Goal: Transaction & Acquisition: Book appointment/travel/reservation

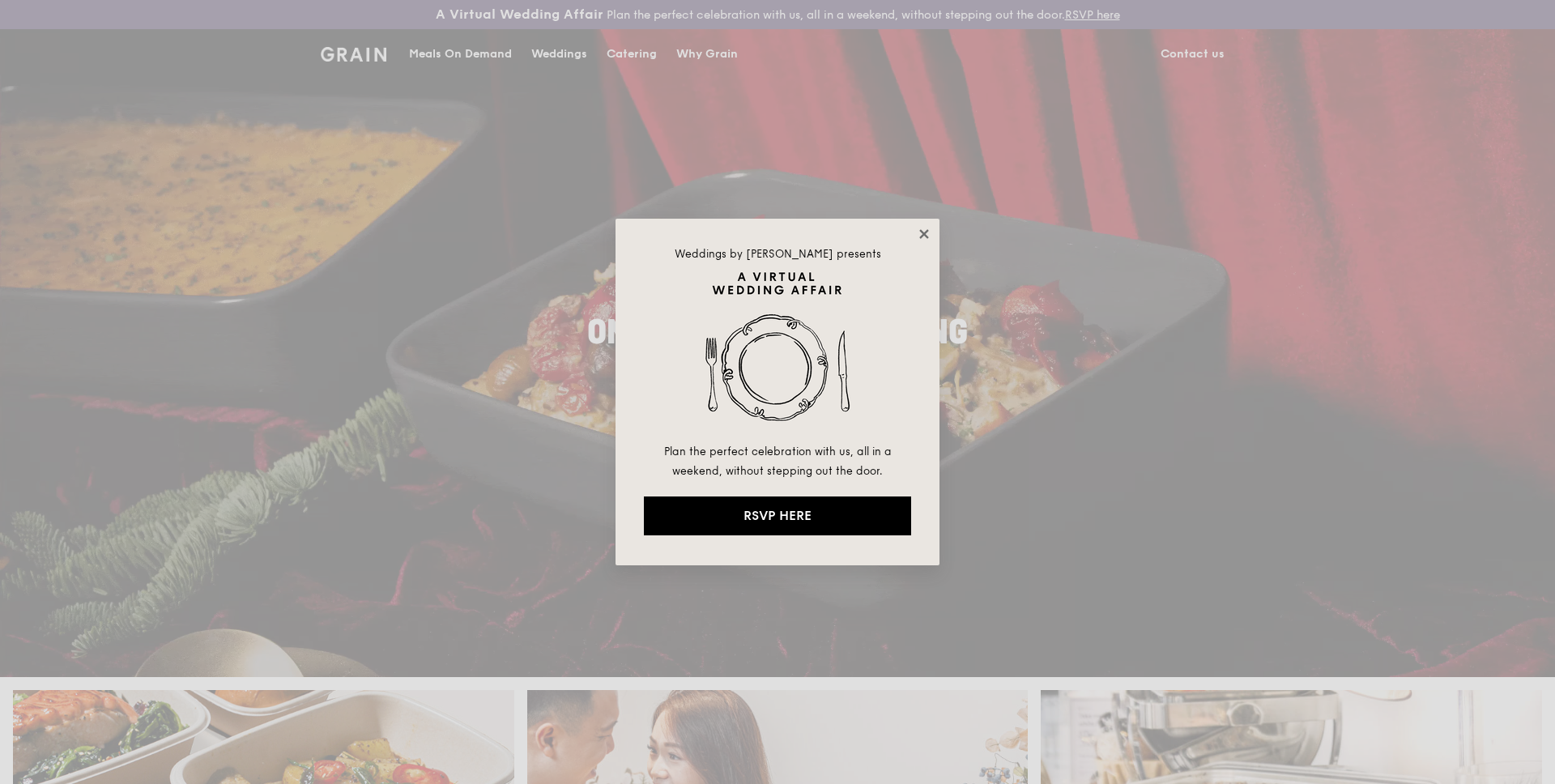
click at [919, 235] on icon at bounding box center [924, 235] width 15 height 15
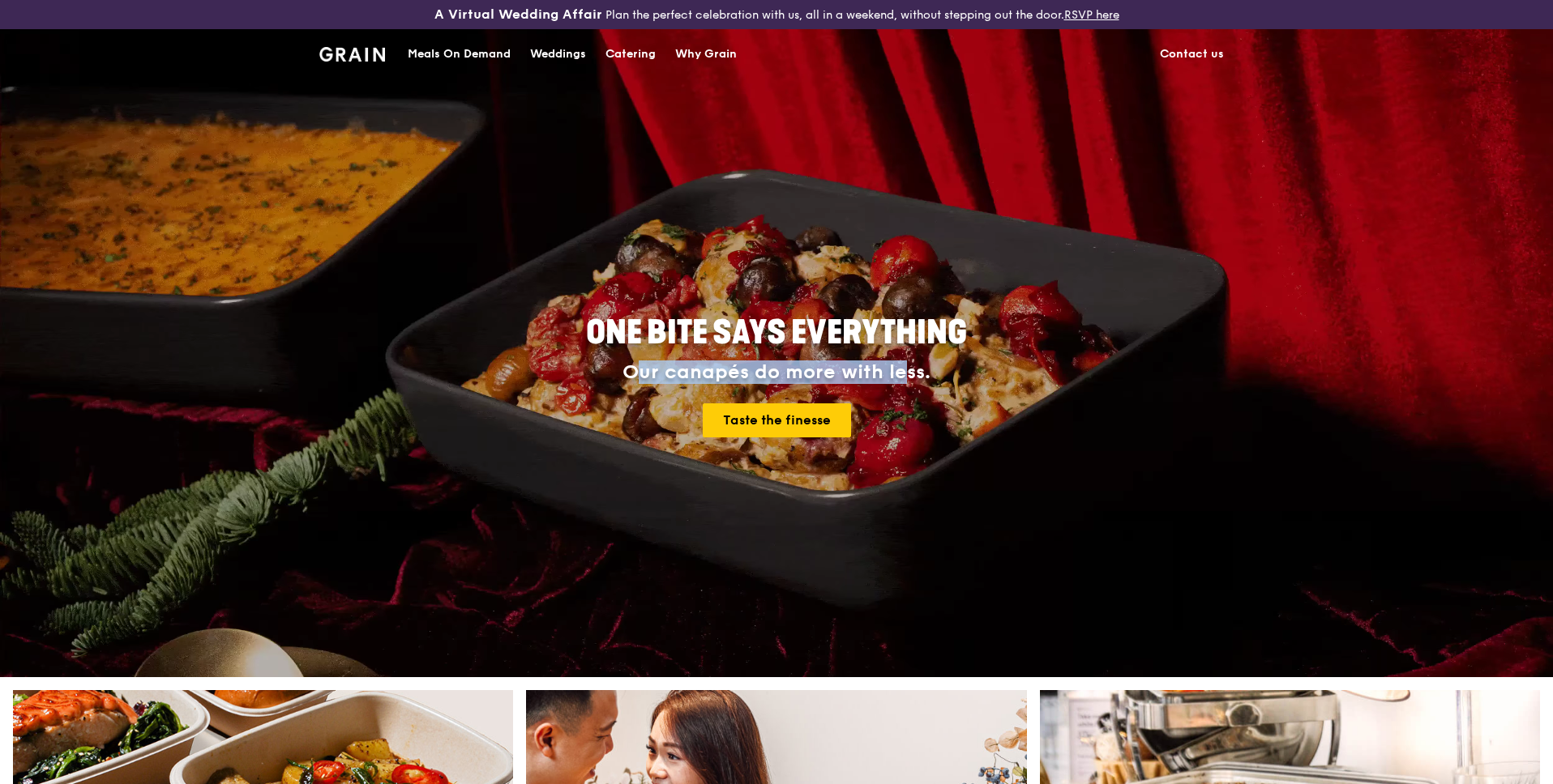
drag, startPoint x: 637, startPoint y: 375, endPoint x: 905, endPoint y: 376, distance: 268.0
click at [905, 376] on div "Our canapés do more with less." at bounding box center [776, 373] width 583 height 23
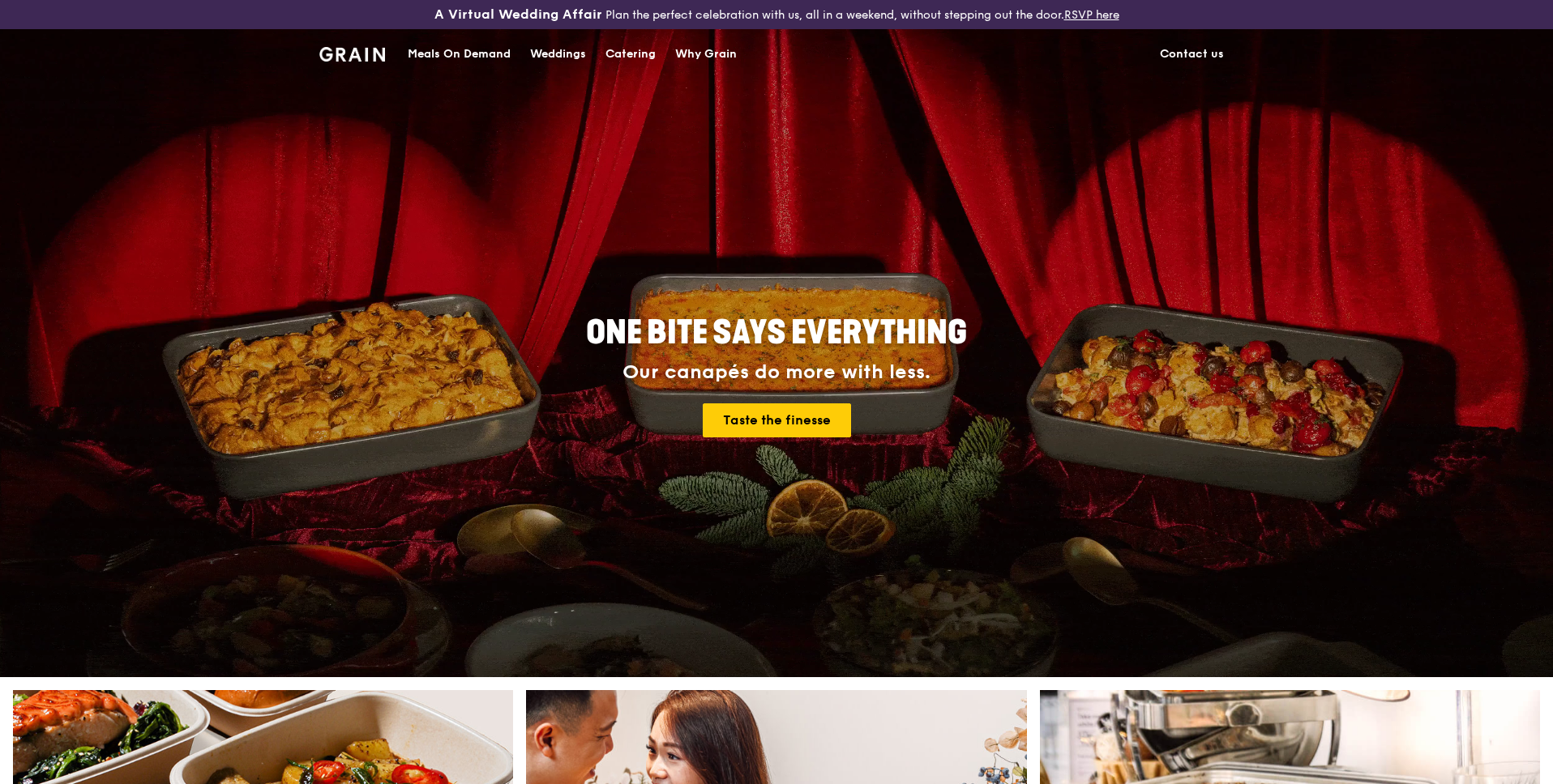
click at [545, 224] on div "ONE BITE SAYS EVERYTHING Our canapés do more with less. Taste the finesse" at bounding box center [776, 377] width 907 height 599
click at [633, 53] on div "Catering" at bounding box center [630, 54] width 50 height 48
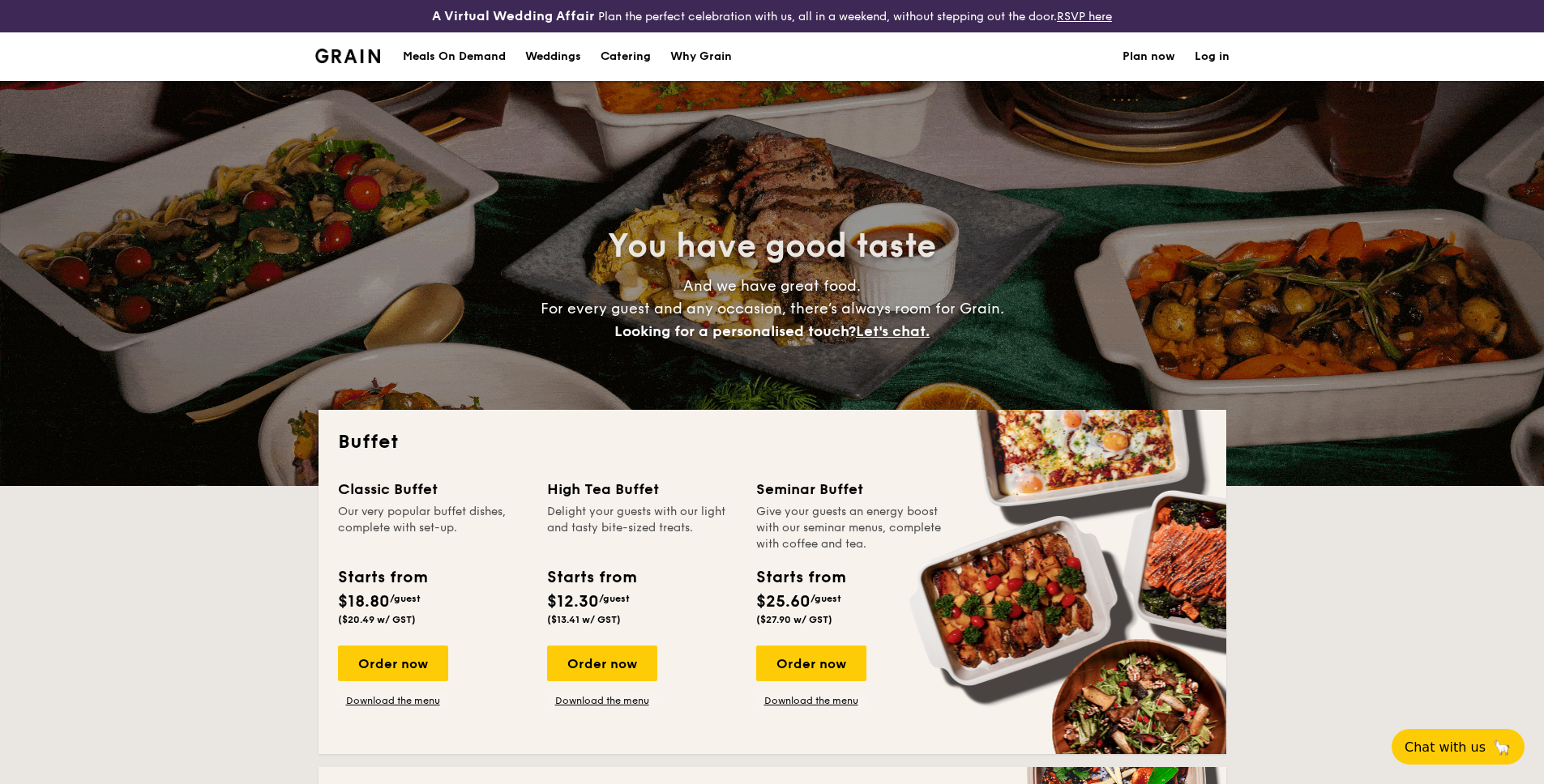
select select
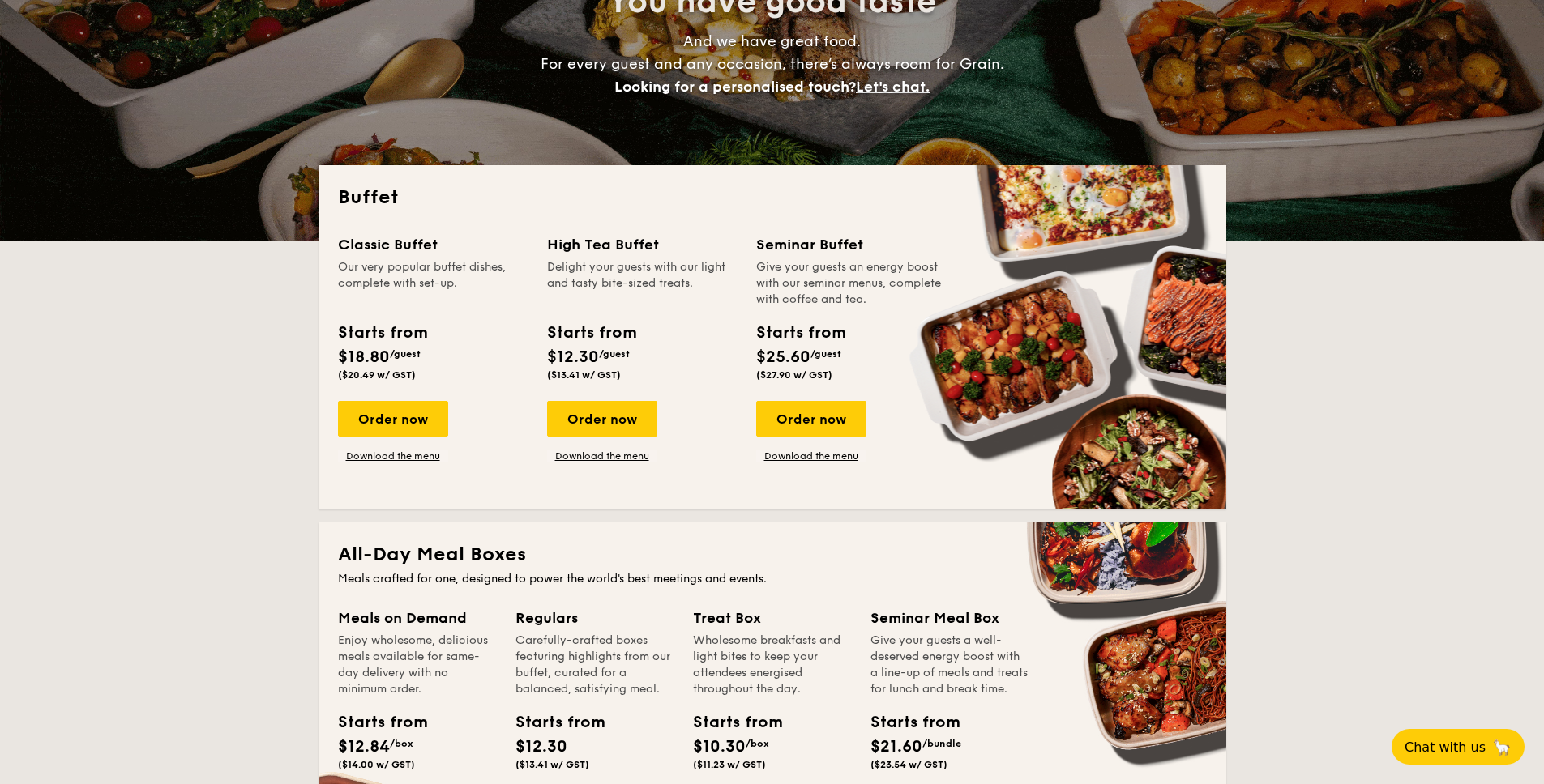
scroll to position [180, 0]
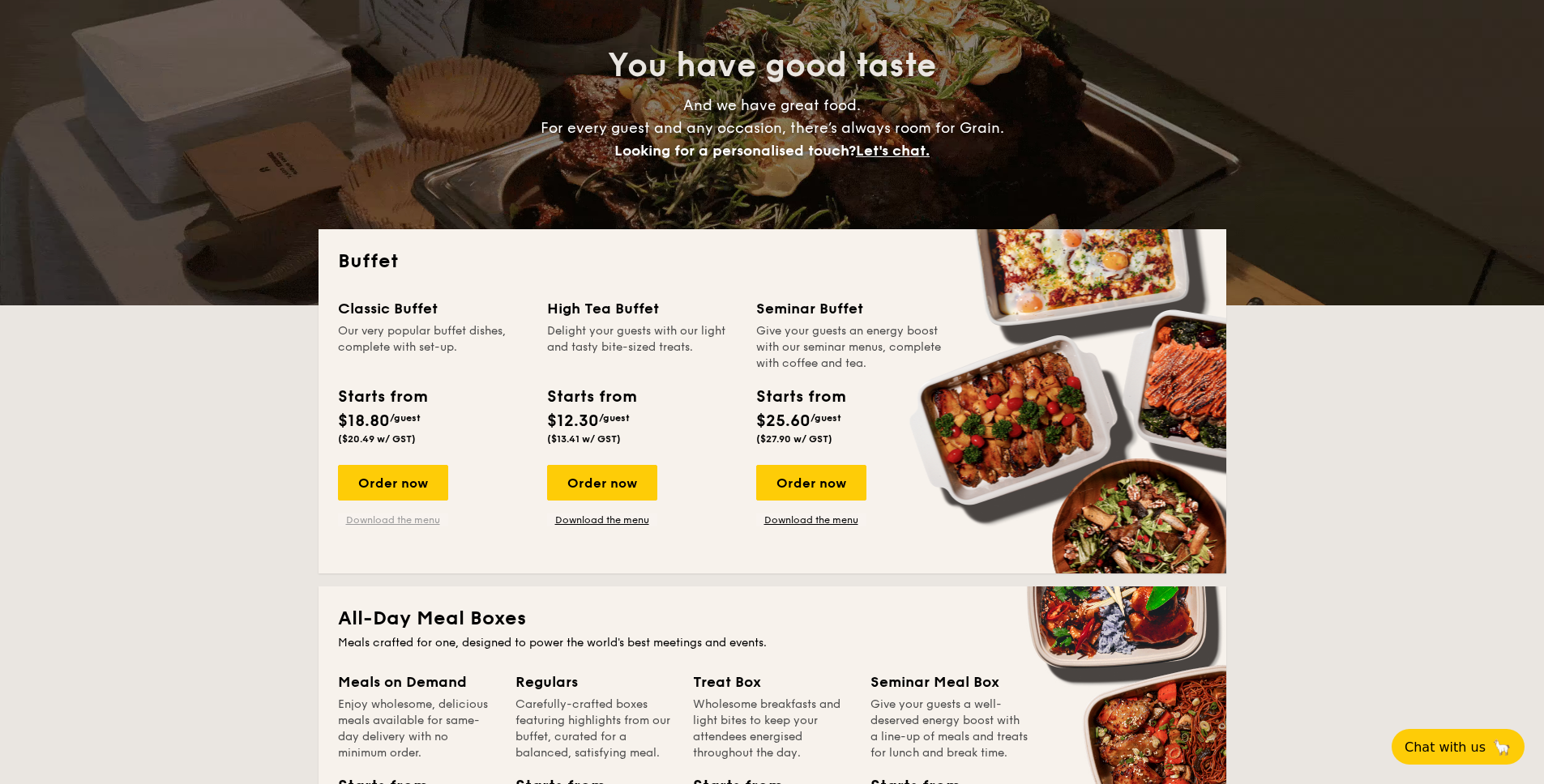
click at [394, 516] on link "Download the menu" at bounding box center [393, 520] width 110 height 13
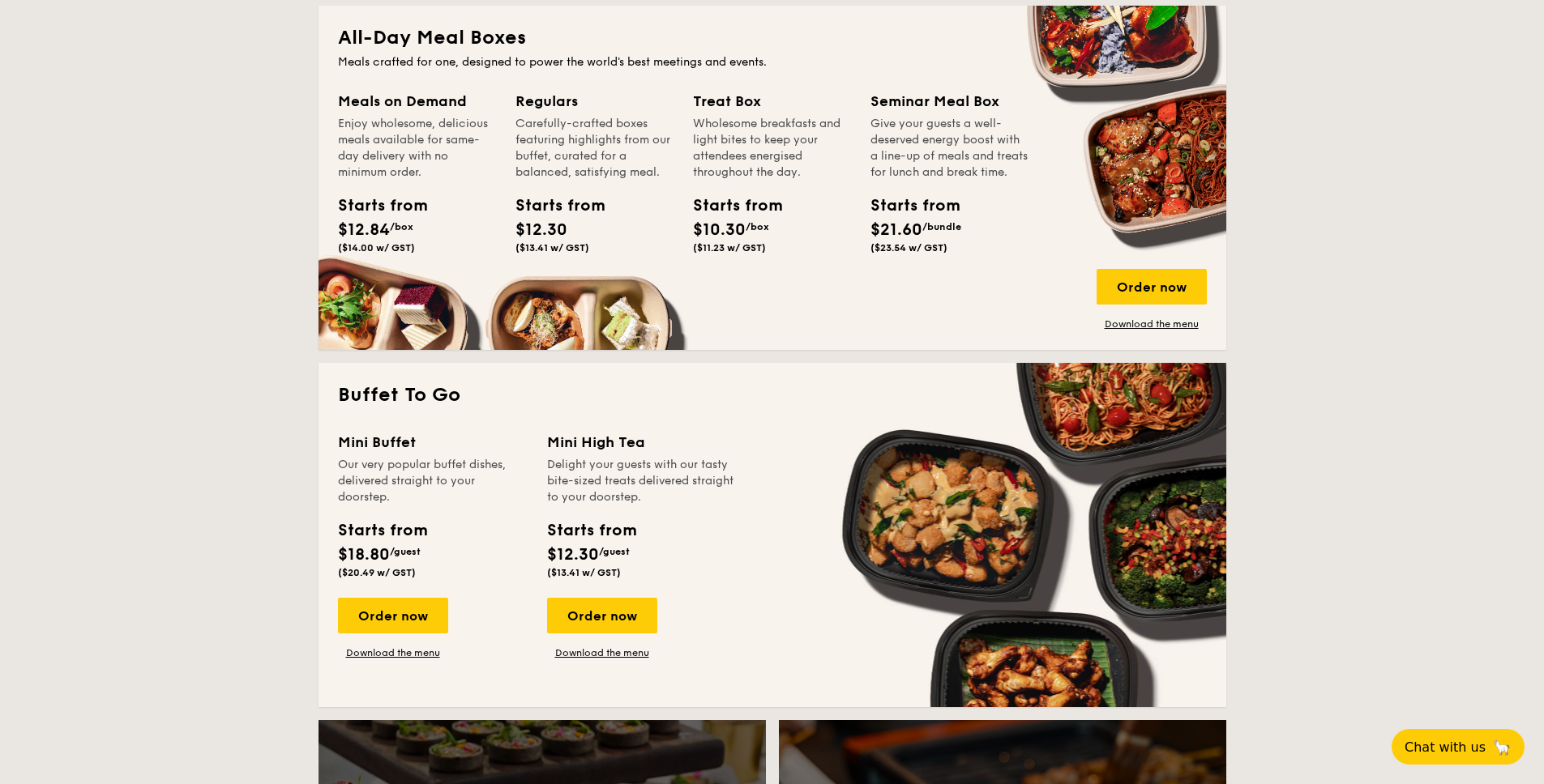
scroll to position [873, 0]
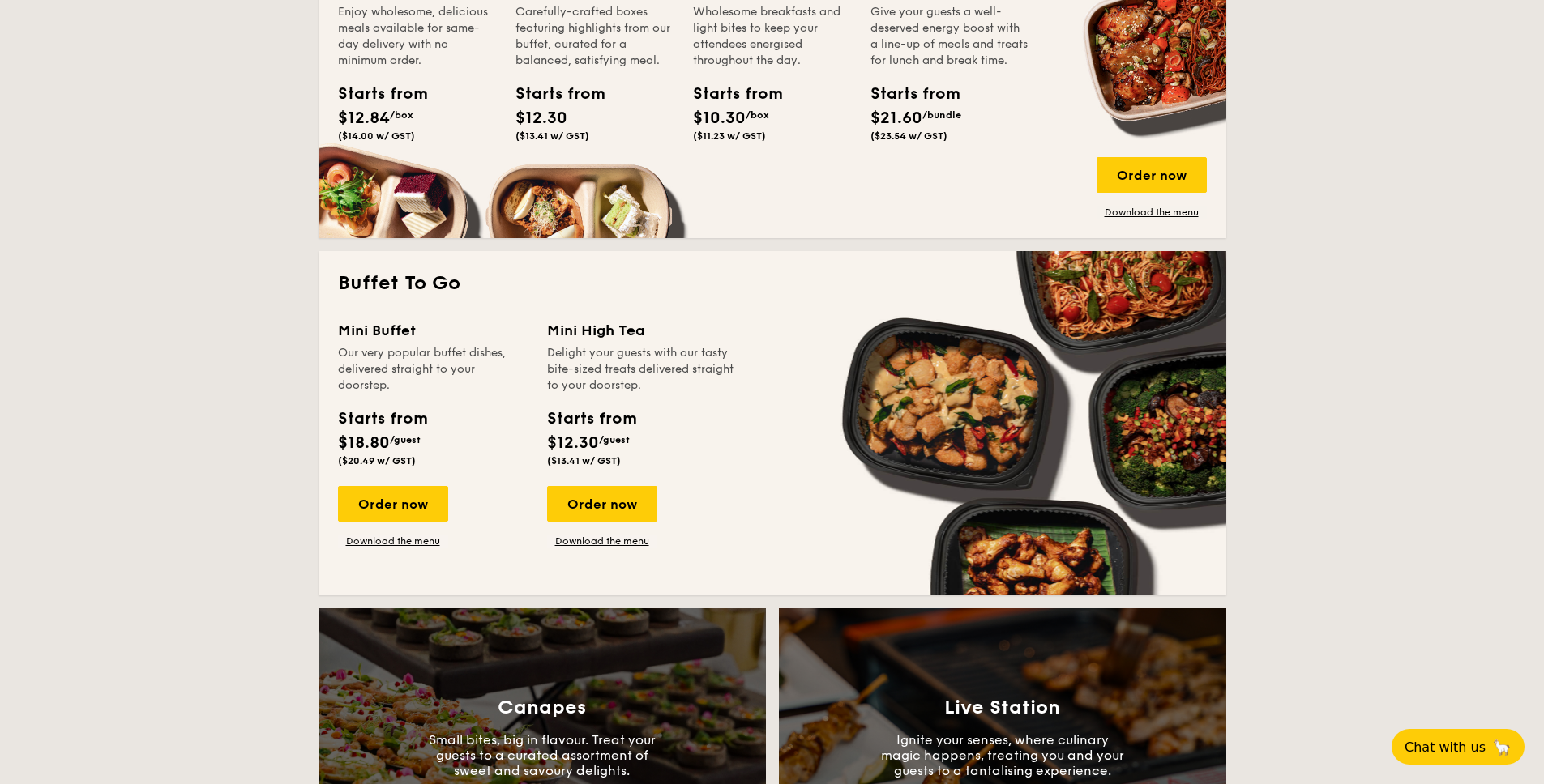
drag, startPoint x: 336, startPoint y: 335, endPoint x: 430, endPoint y: 331, distance: 94.1
click at [430, 331] on div "Buffet To Go Mini Buffet Our very popular buffet dishes, delivered straight to …" at bounding box center [772, 423] width 907 height 344
click at [470, 323] on div "Mini Buffet" at bounding box center [432, 330] width 190 height 23
click at [400, 541] on link "Download the menu" at bounding box center [393, 541] width 110 height 13
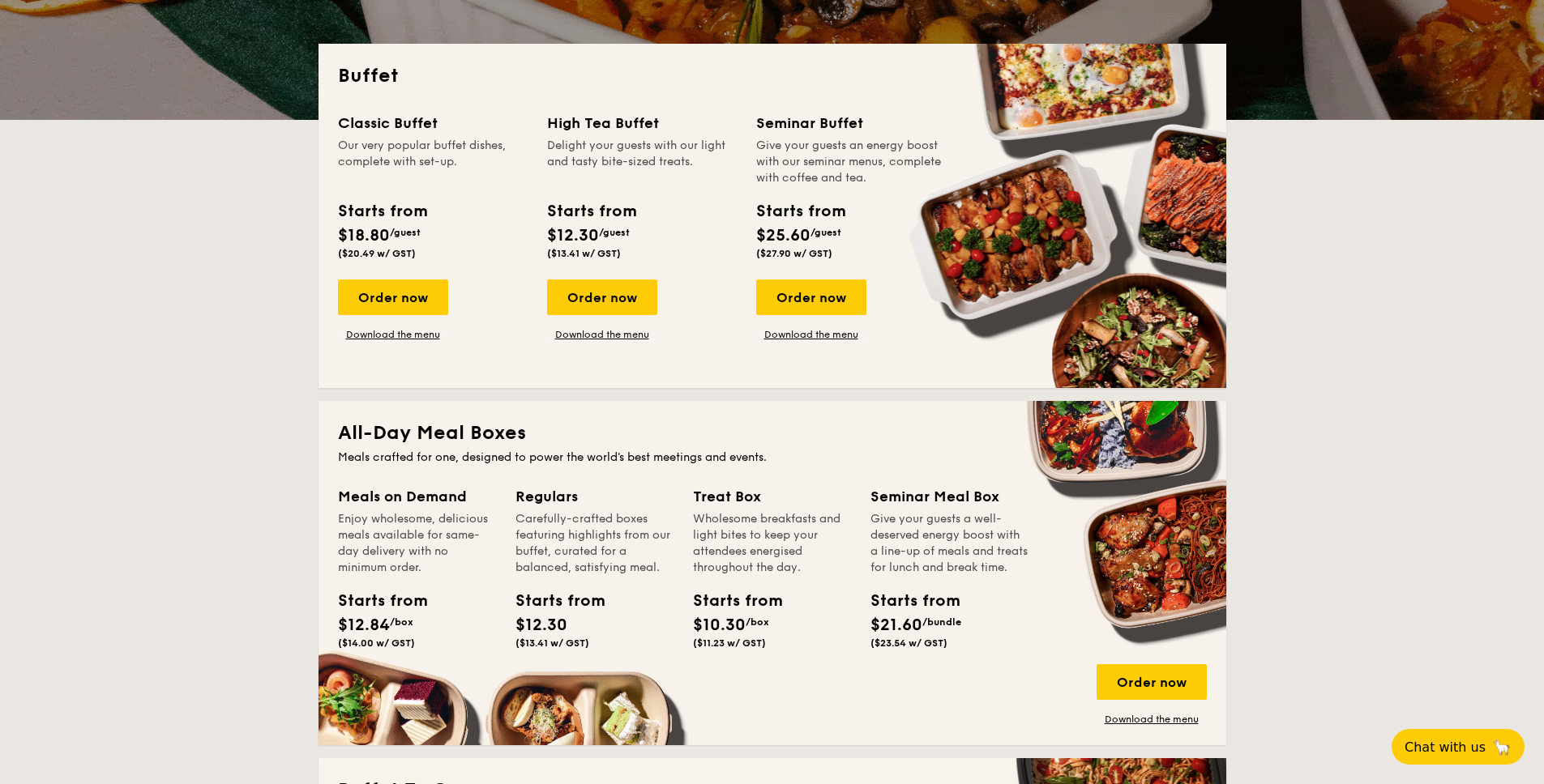
scroll to position [378, 0]
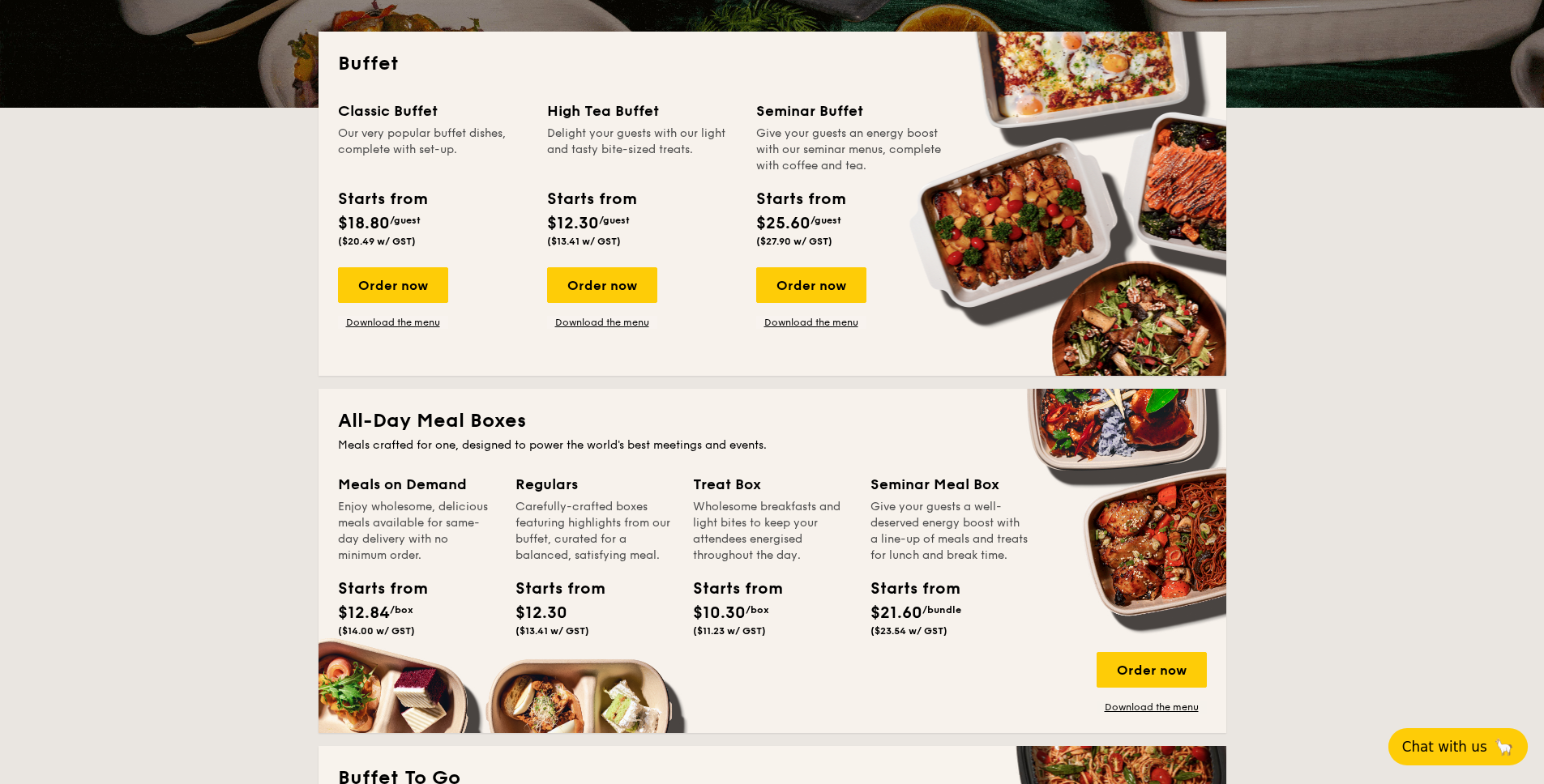
click at [1459, 749] on span "Chat with us" at bounding box center [1445, 747] width 85 height 16
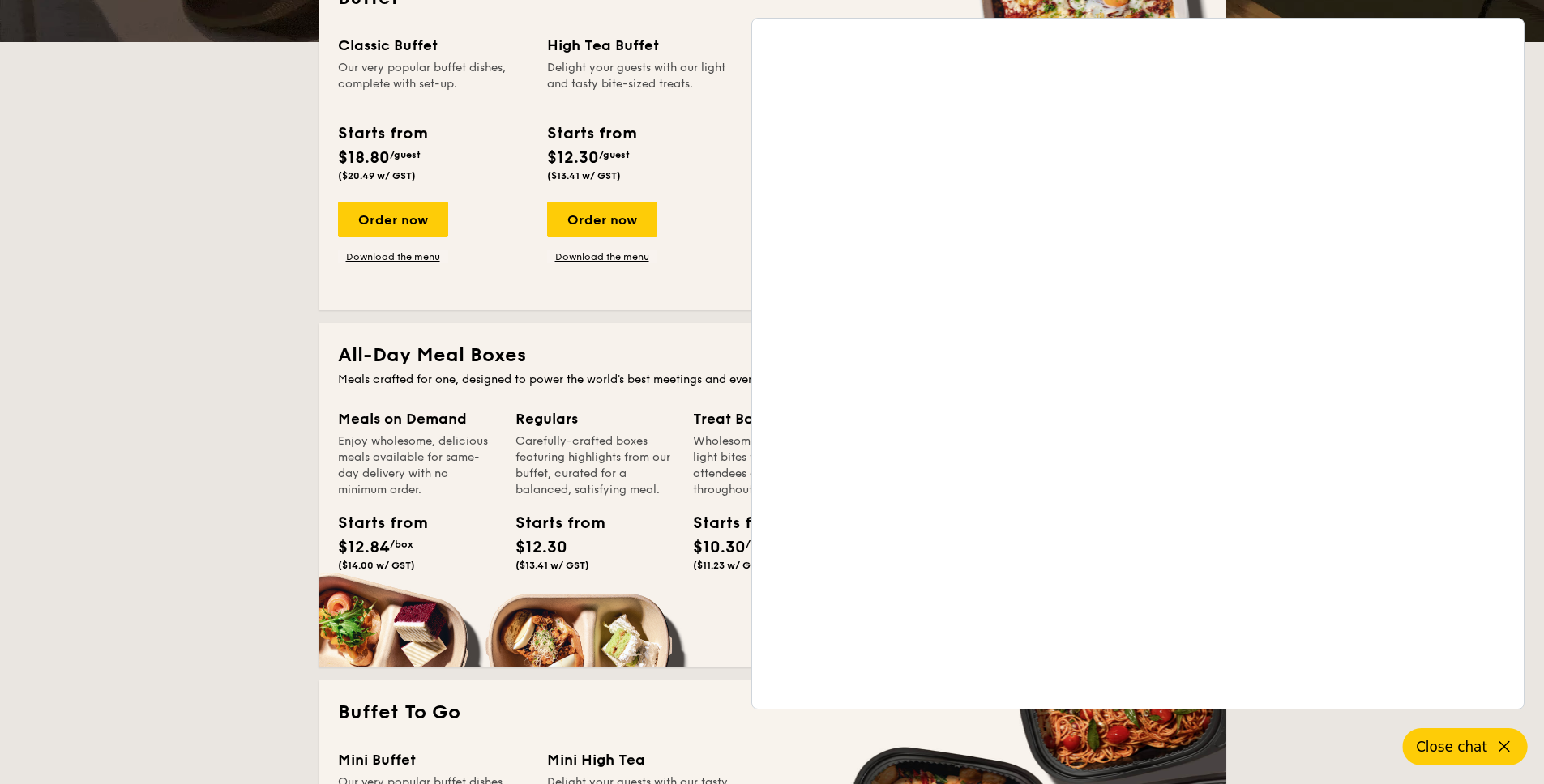
scroll to position [488, 0]
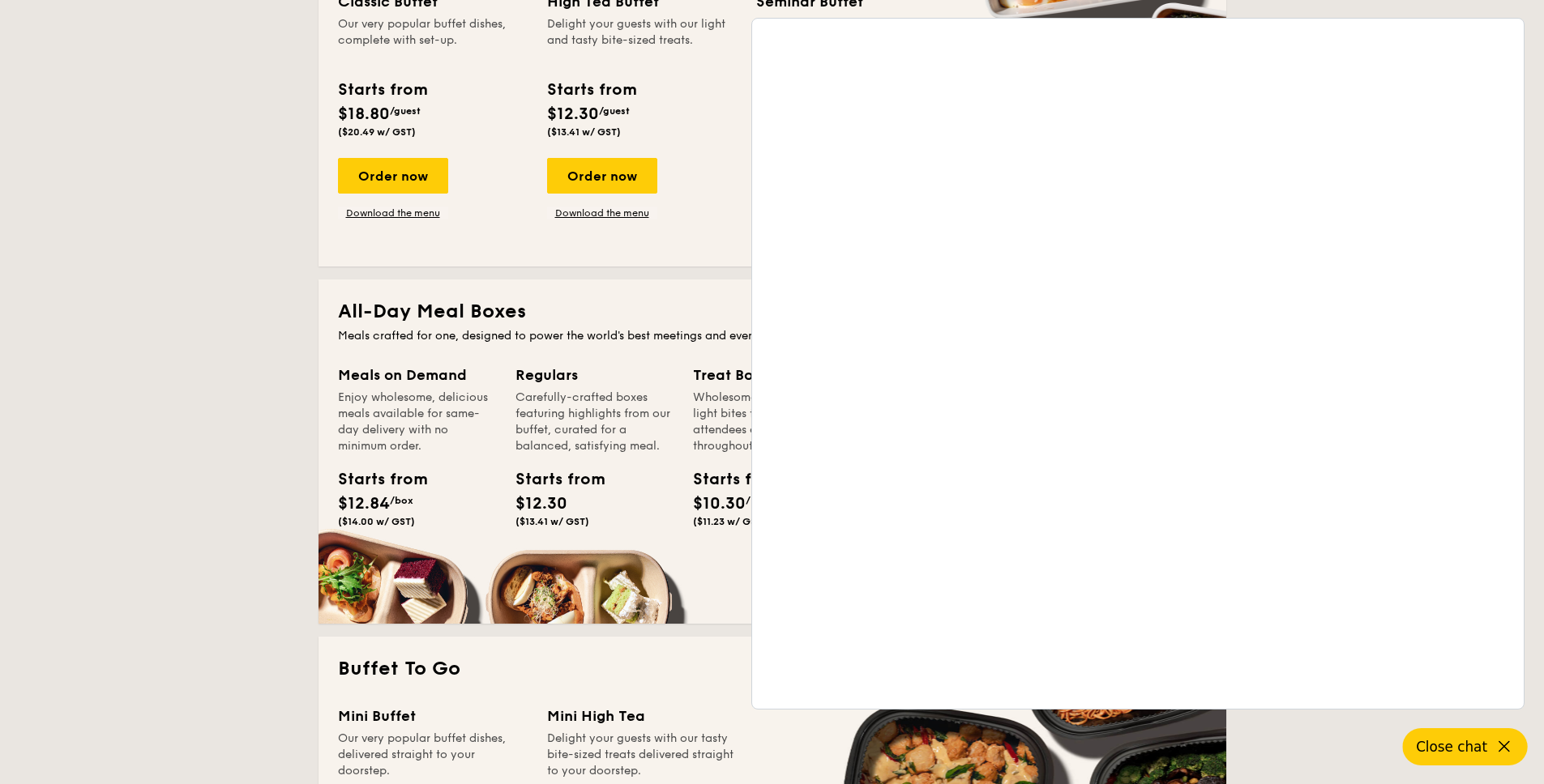
click at [1455, 745] on span "Close chat" at bounding box center [1451, 747] width 71 height 16
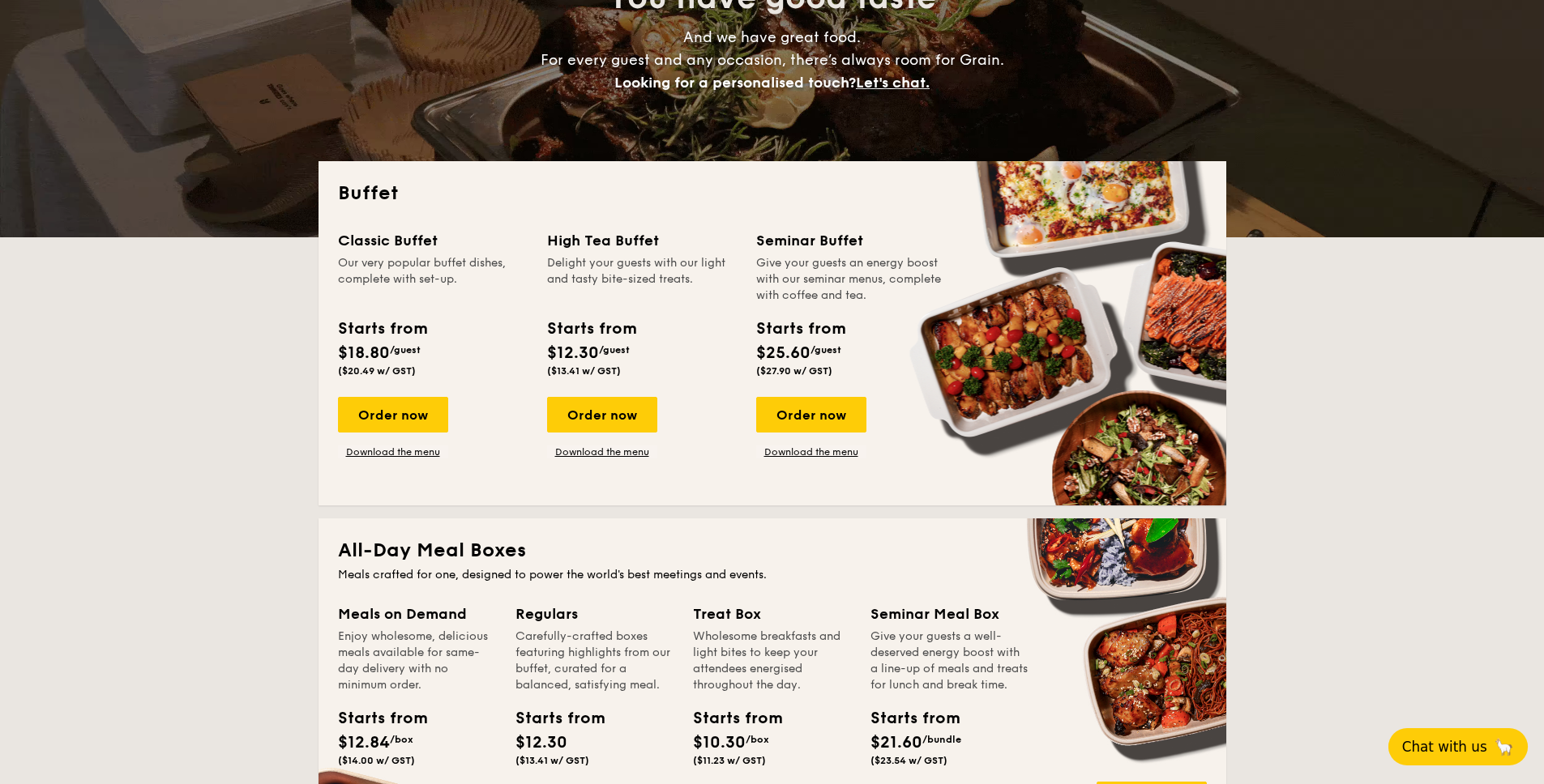
scroll to position [0, 0]
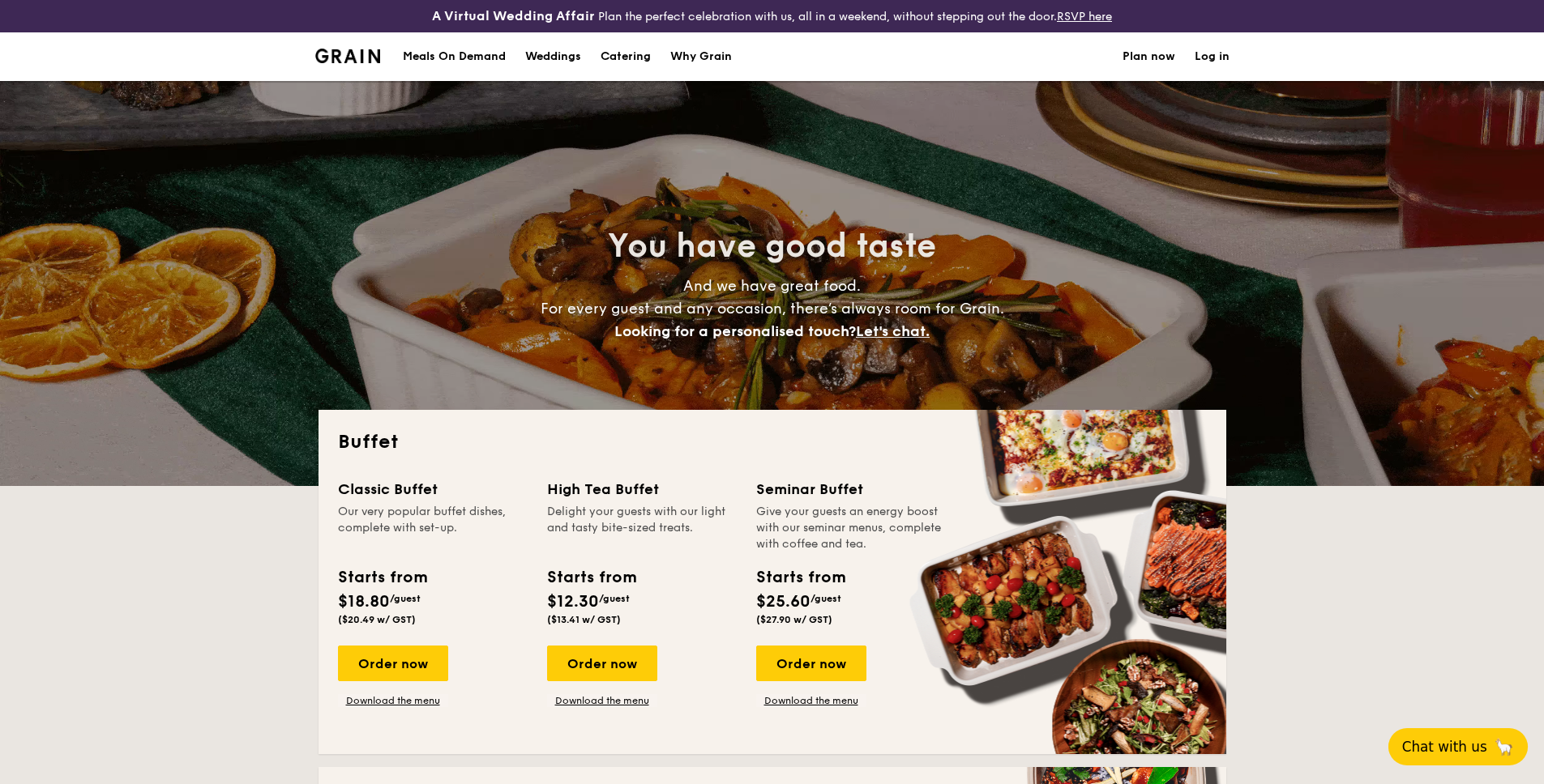
click at [1475, 749] on span "Chat with us" at bounding box center [1445, 747] width 85 height 16
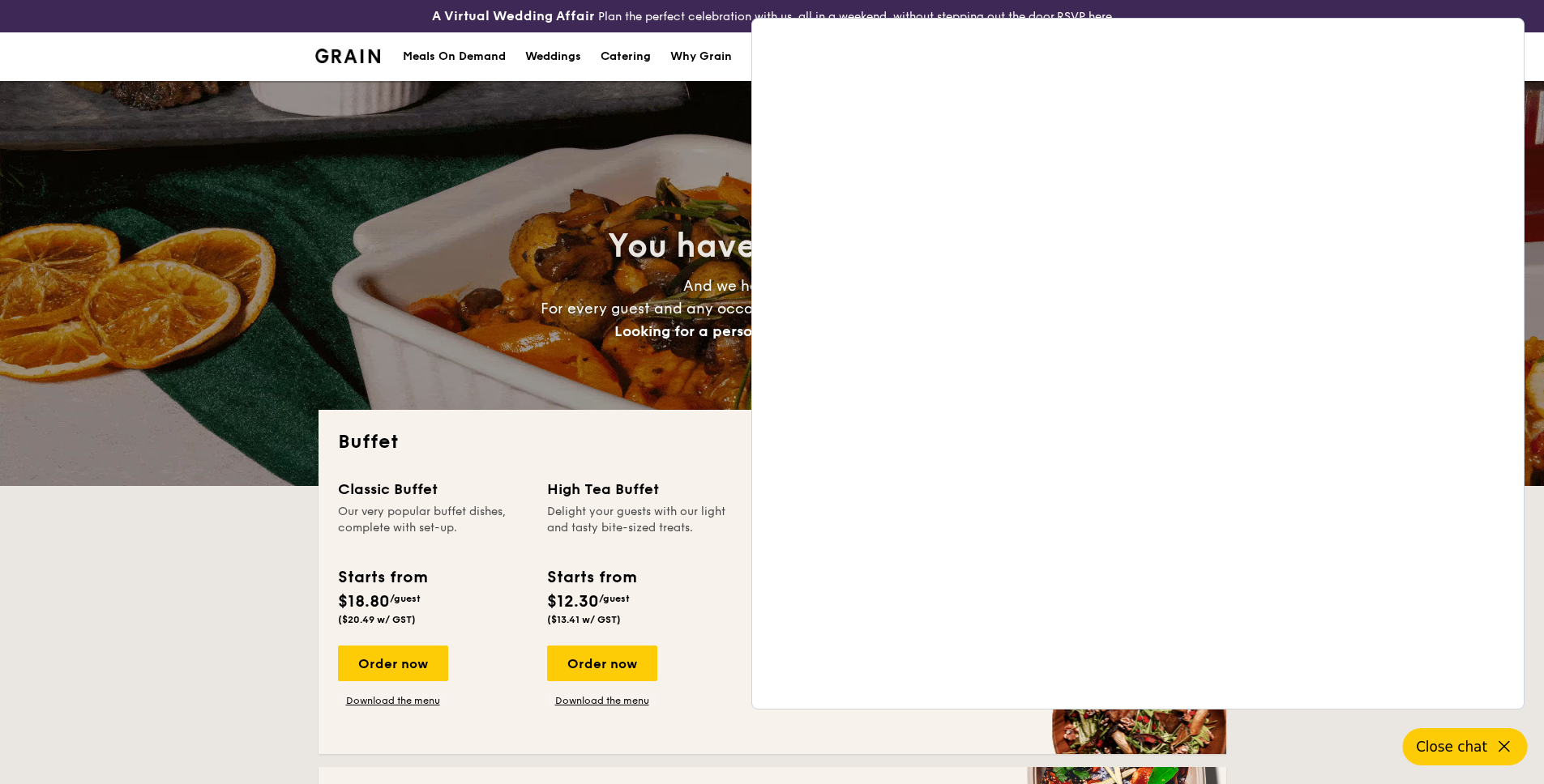
drag, startPoint x: 225, startPoint y: 550, endPoint x: 263, endPoint y: 527, distance: 44.4
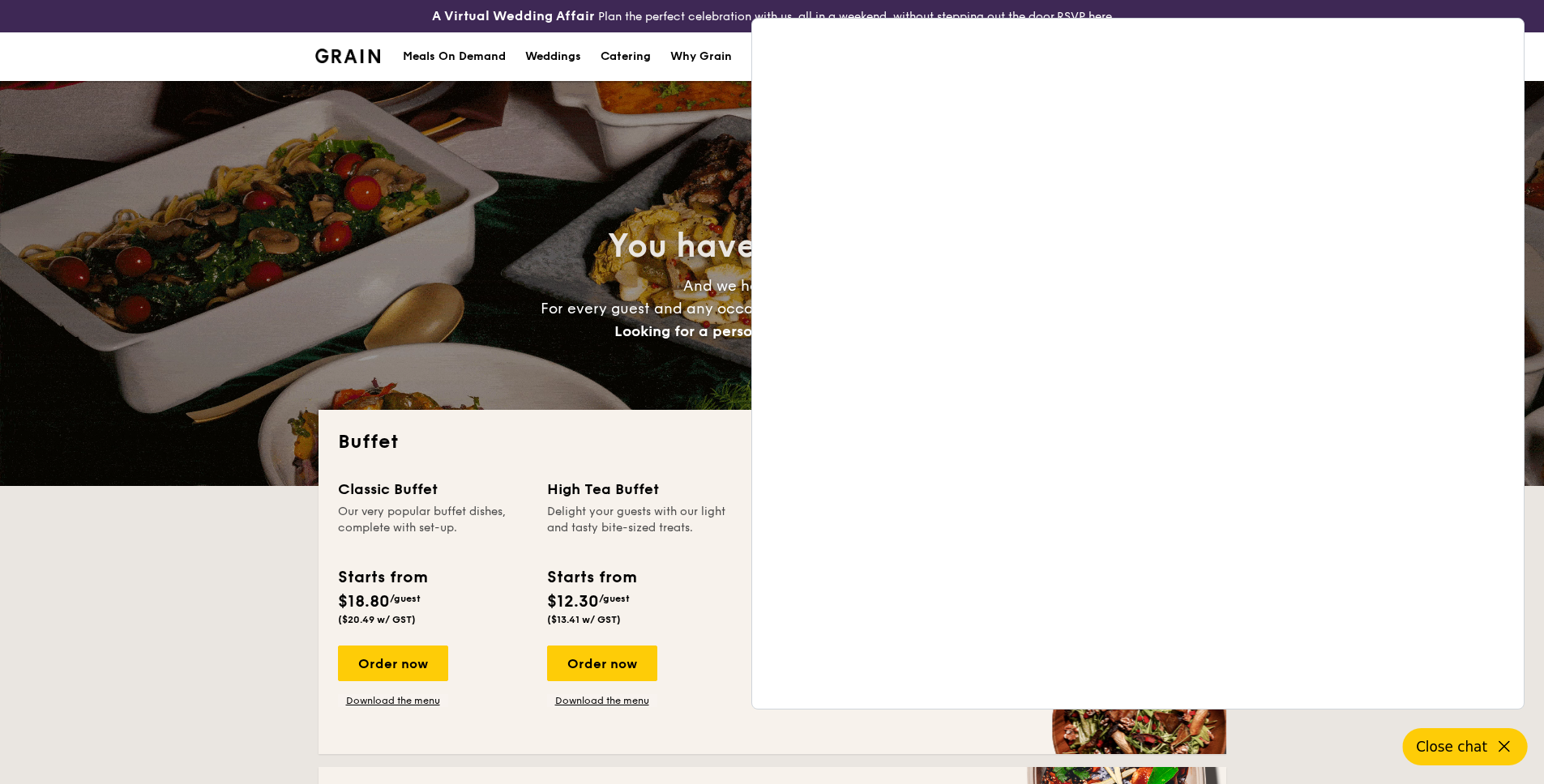
click at [1495, 747] on icon at bounding box center [1504, 747] width 20 height 20
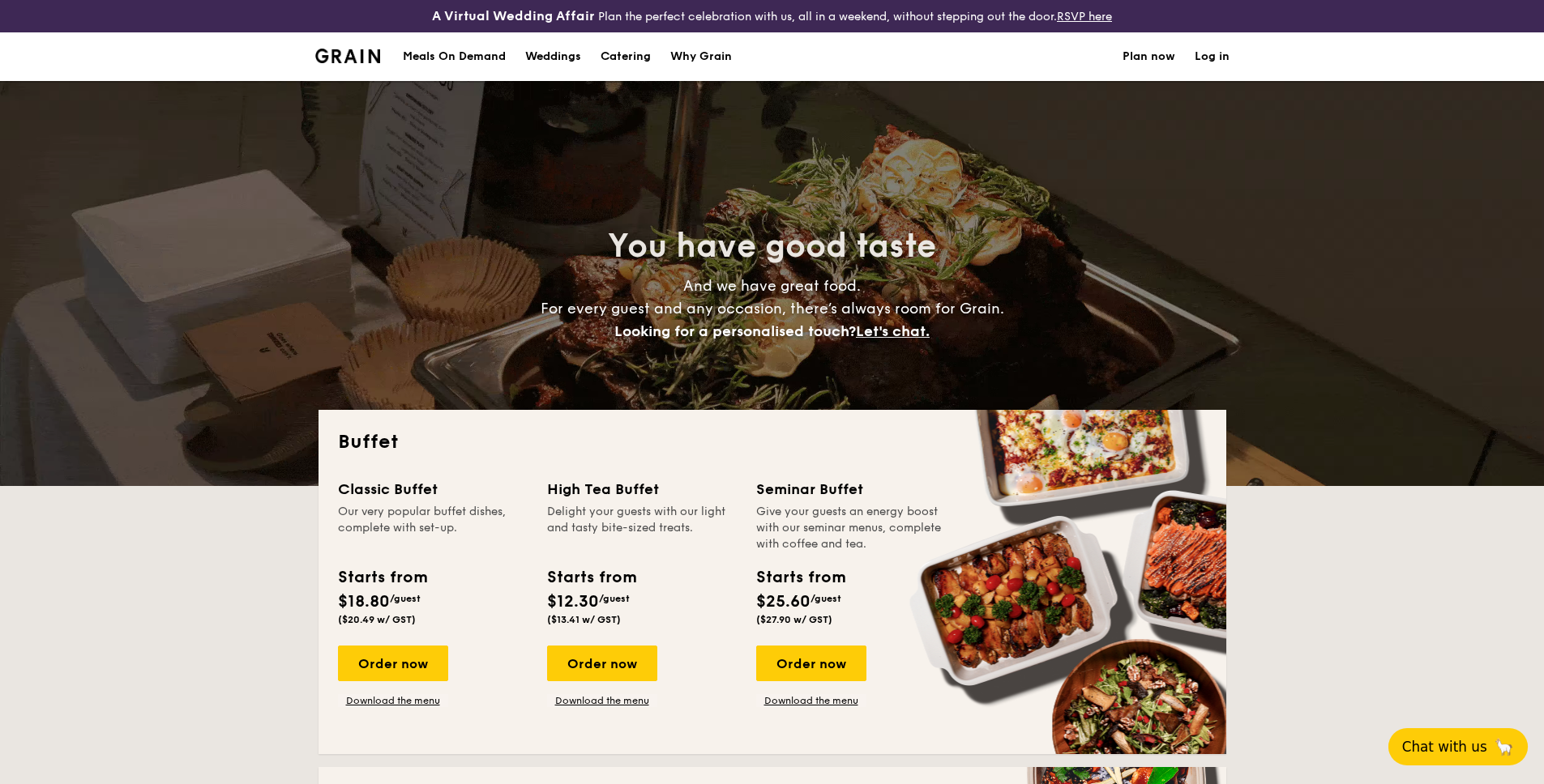
click at [1447, 742] on span "Chat with us" at bounding box center [1445, 747] width 85 height 16
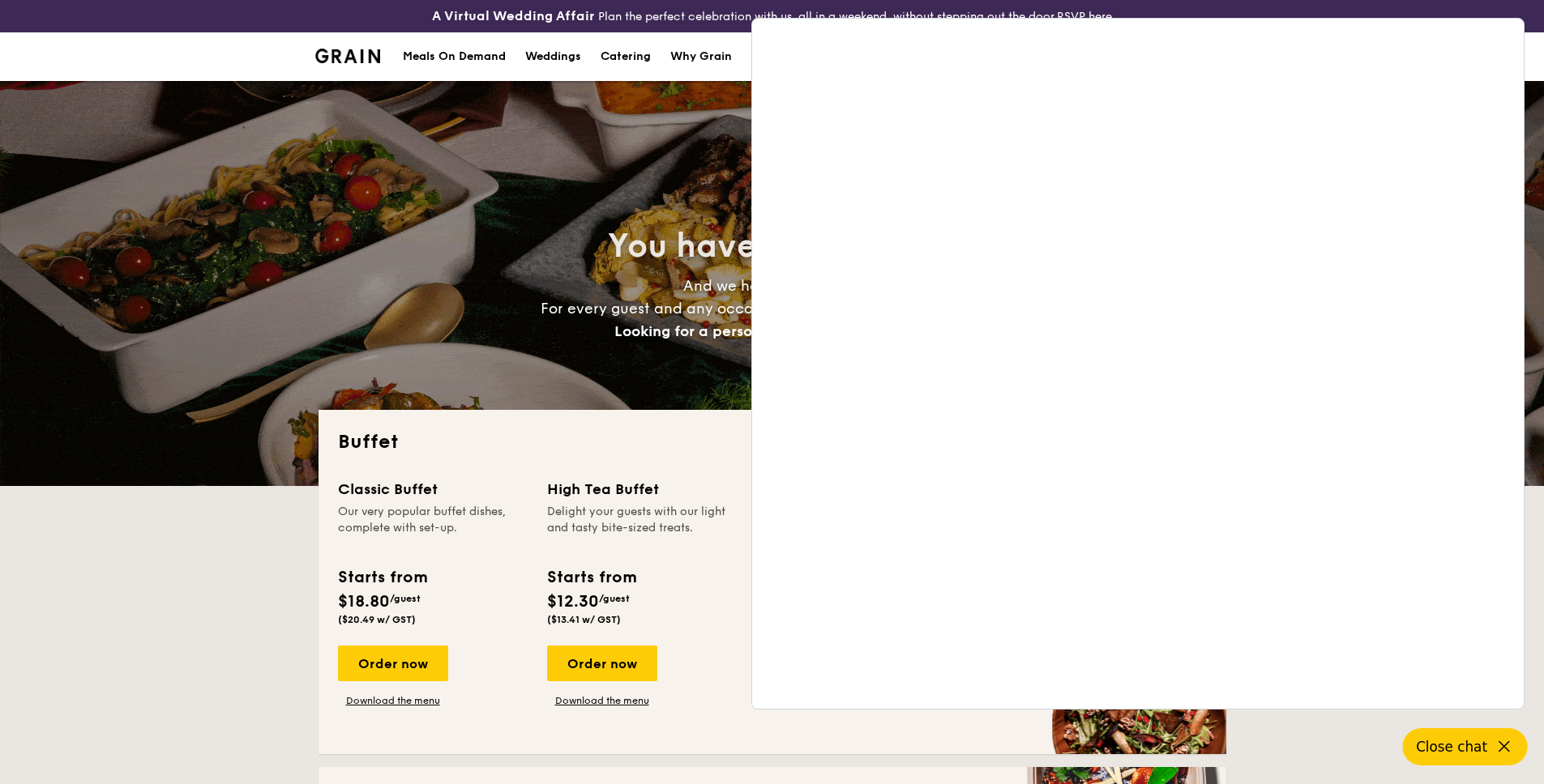
drag, startPoint x: 258, startPoint y: 567, endPoint x: 263, endPoint y: 556, distance: 12.1
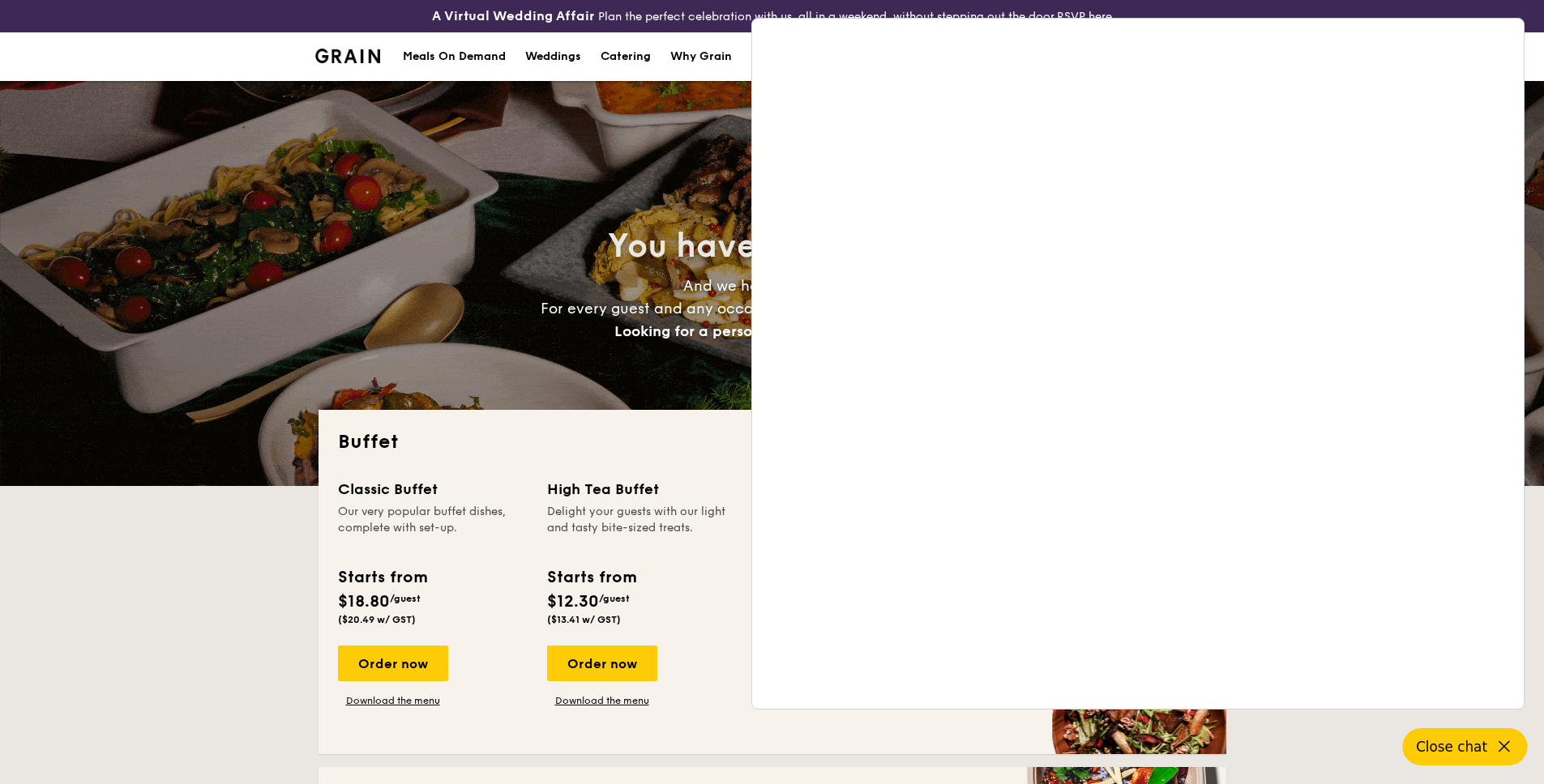
click at [1469, 745] on span "Close chat" at bounding box center [1451, 747] width 71 height 16
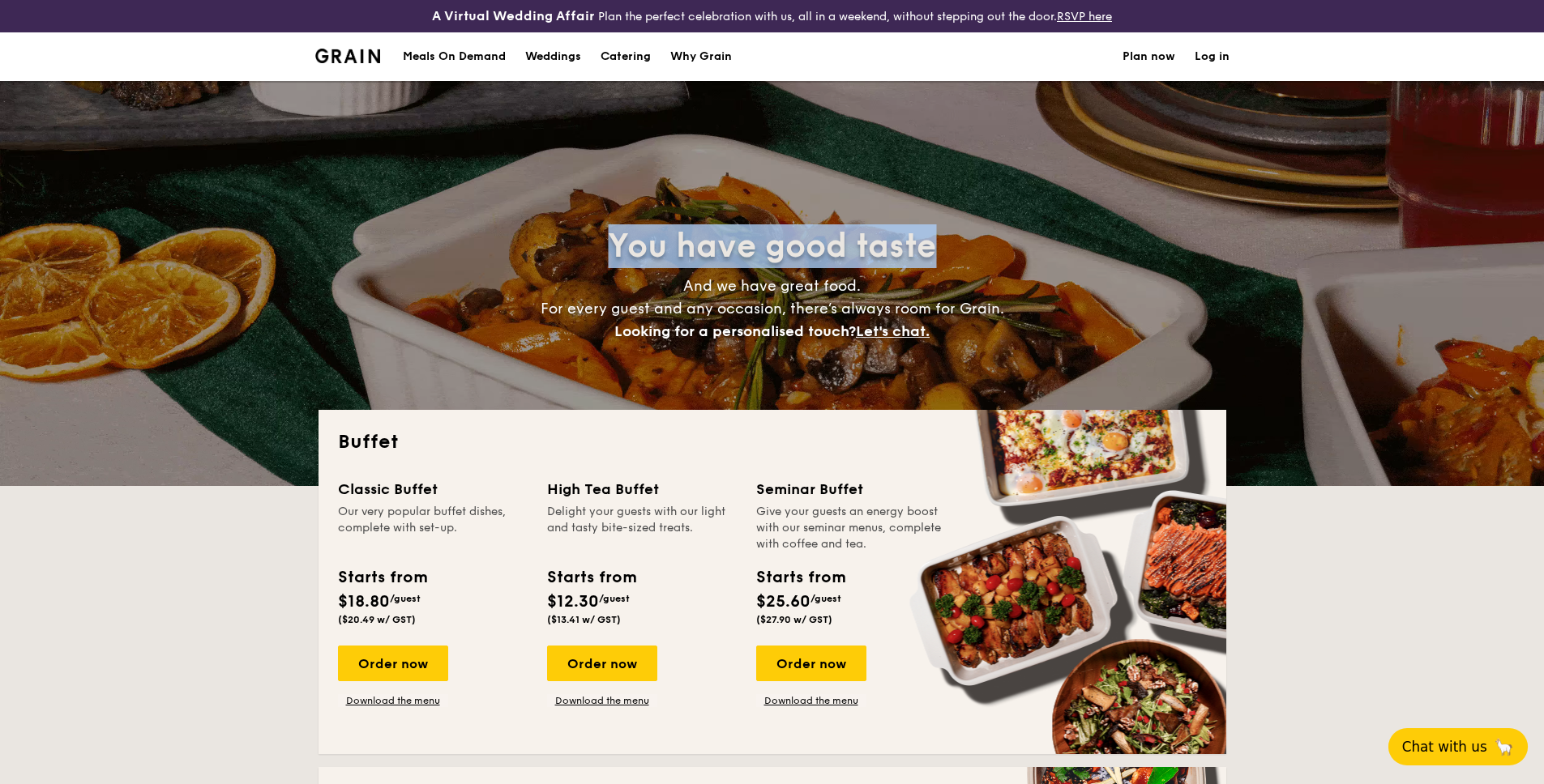
drag, startPoint x: 612, startPoint y: 240, endPoint x: 935, endPoint y: 240, distance: 323.0
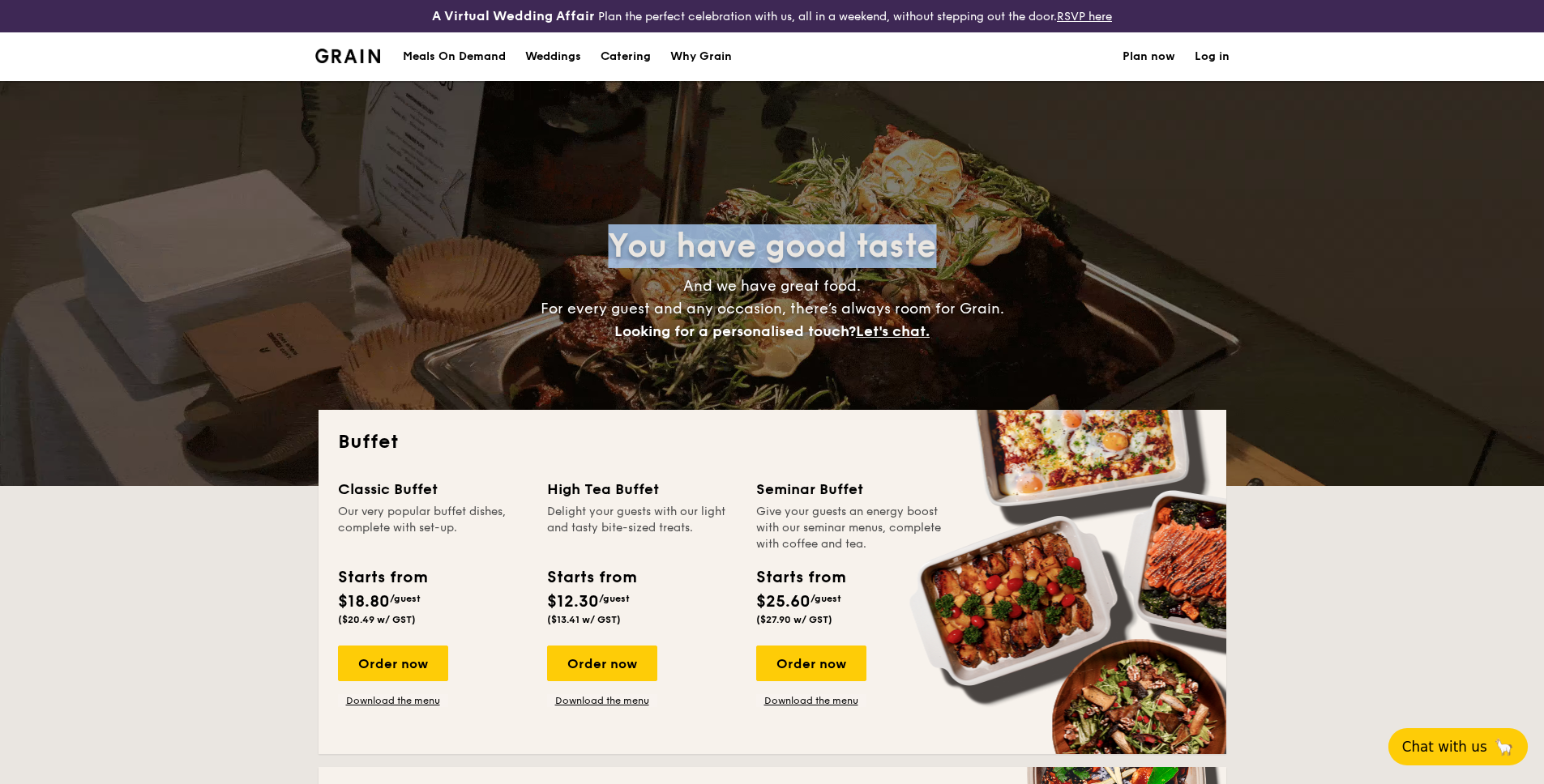
click at [935, 240] on span "You have good taste" at bounding box center [772, 246] width 328 height 39
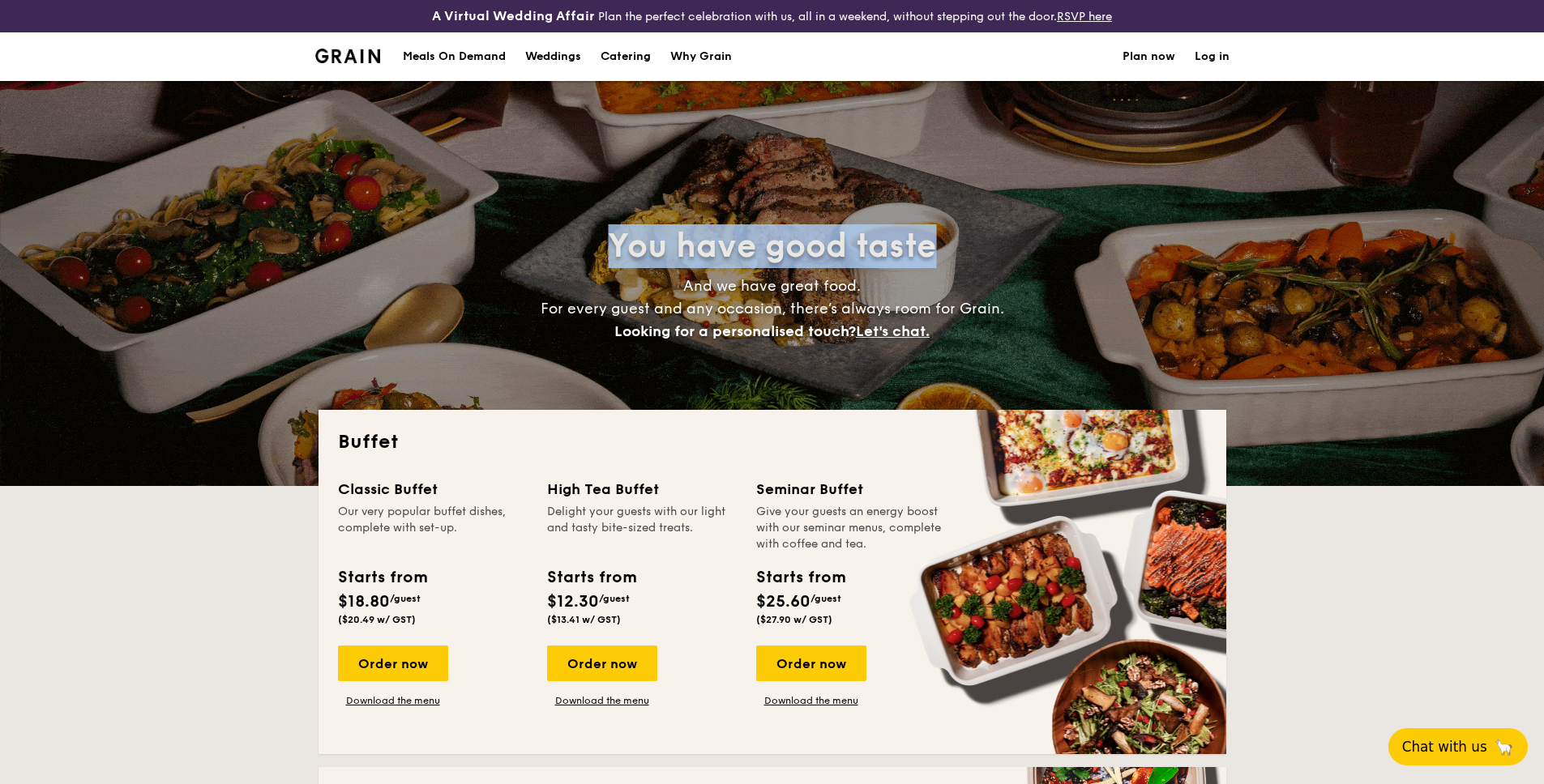
drag, startPoint x: 935, startPoint y: 241, endPoint x: 611, endPoint y: 242, distance: 324.0
click at [611, 242] on span "You have good taste" at bounding box center [772, 246] width 328 height 39
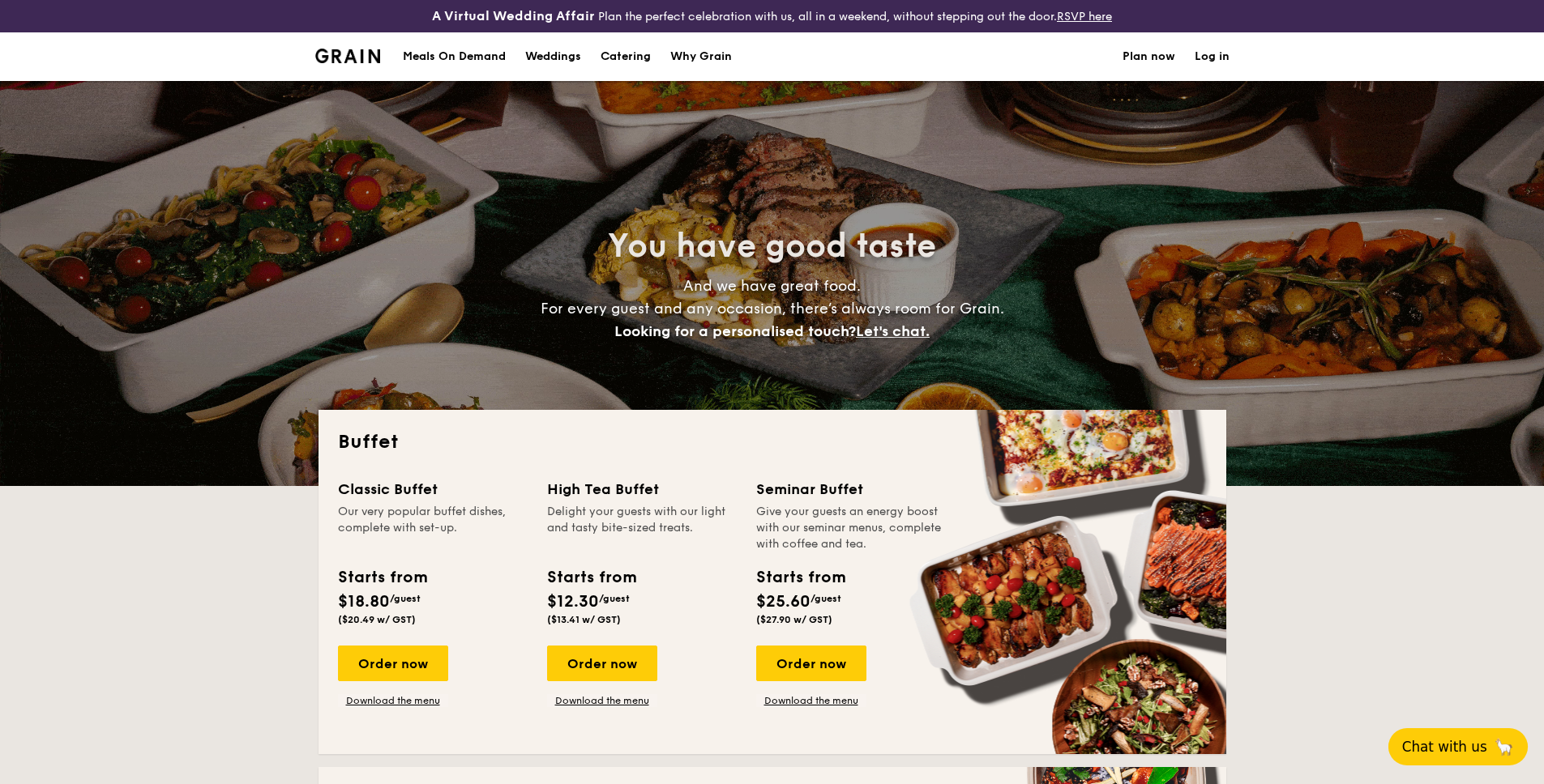
click at [1004, 258] on h2 "You have good taste" at bounding box center [772, 246] width 725 height 43
